Goal: Task Accomplishment & Management: Manage account settings

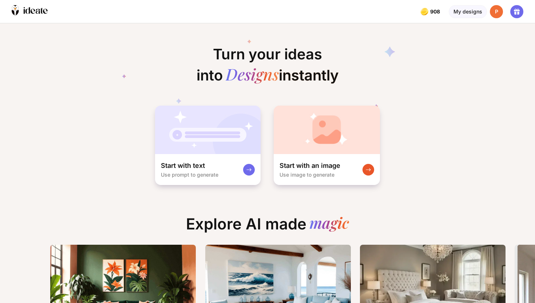
click at [499, 11] on div "P" at bounding box center [496, 11] width 13 height 13
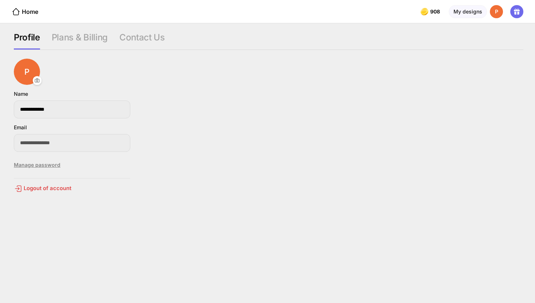
click at [49, 164] on div "Manage password" at bounding box center [72, 165] width 116 height 15
click at [45, 189] on div "Logout of account" at bounding box center [72, 188] width 116 height 9
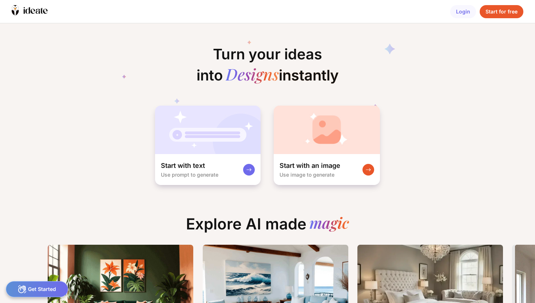
click at [462, 12] on div "Login" at bounding box center [463, 11] width 26 height 13
